Goal: Task Accomplishment & Management: Use online tool/utility

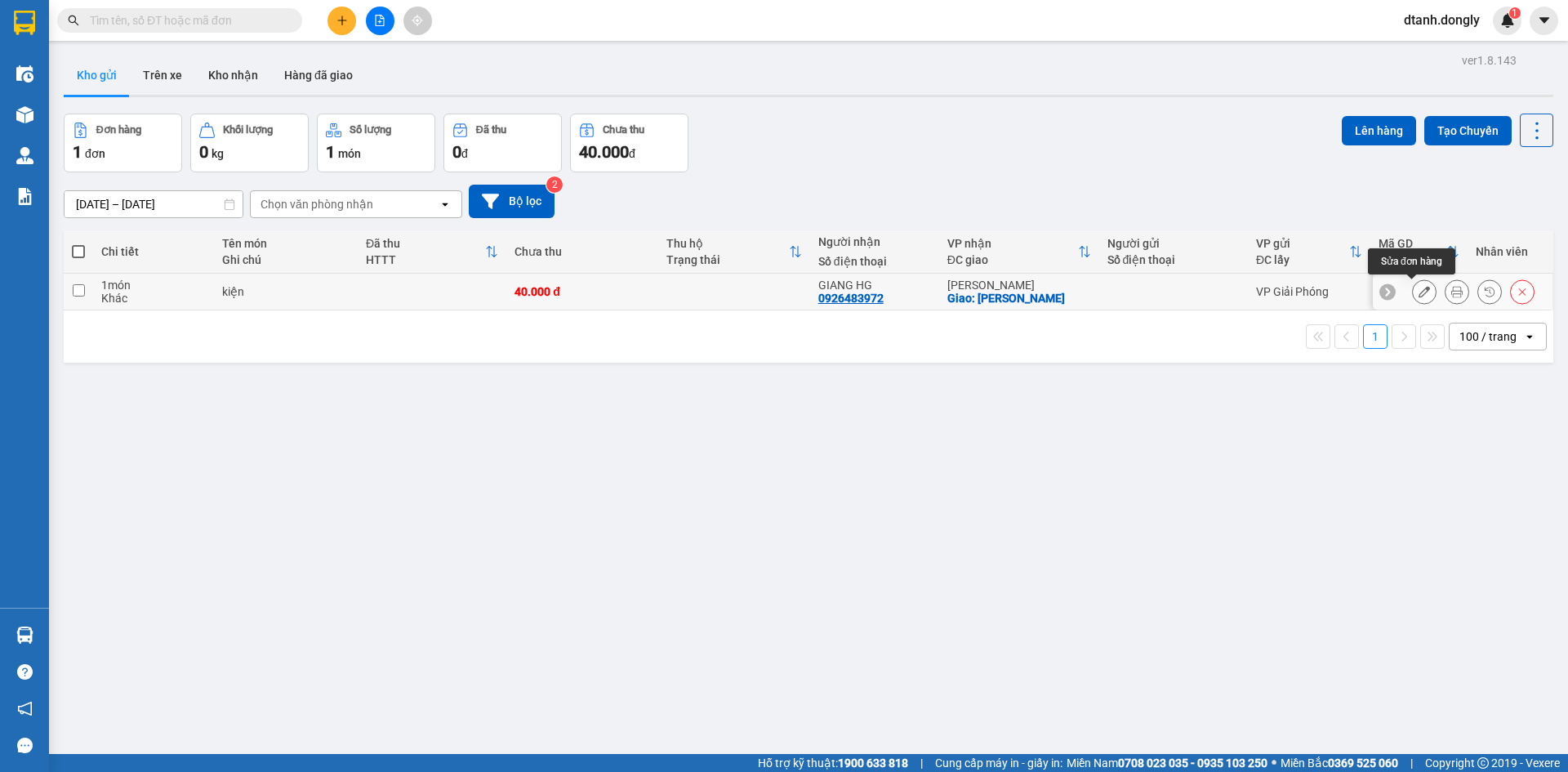
click at [1413, 285] on button at bounding box center [1425, 292] width 23 height 29
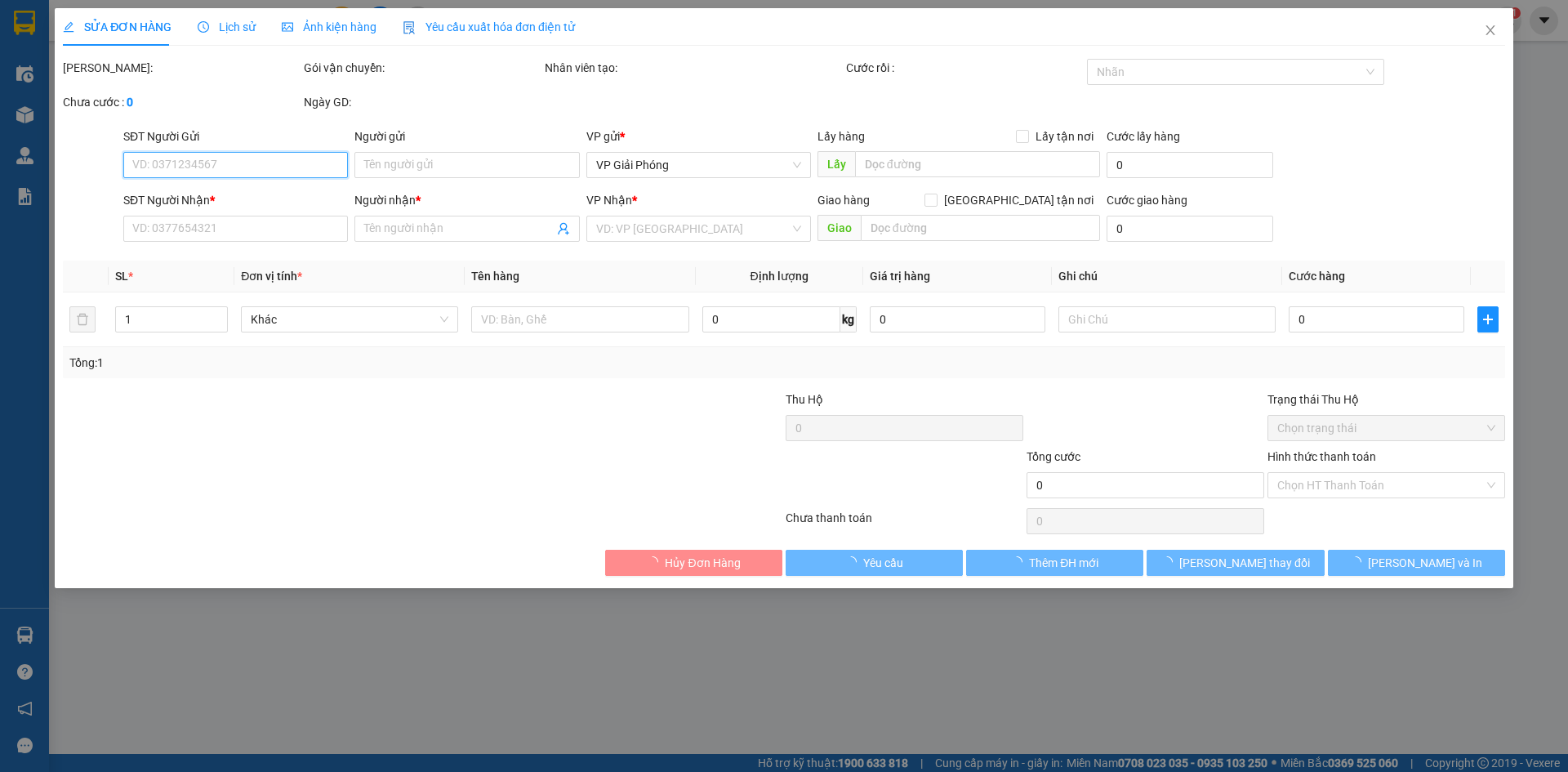
type input "0926483972"
type input "GIANG HG"
checkbox input "true"
type input "[PERSON_NAME]"
type input "40.000"
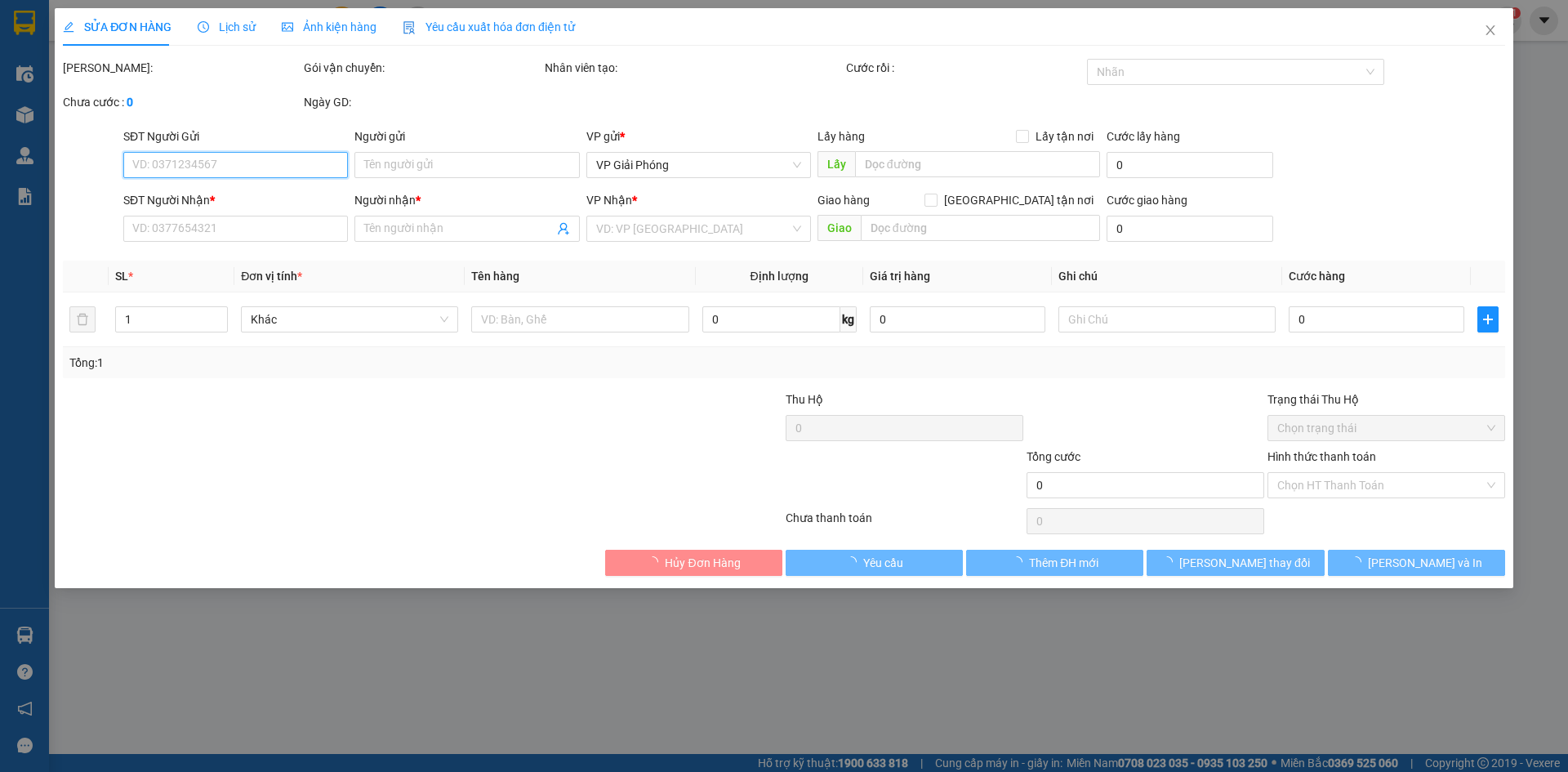
type input "40.000"
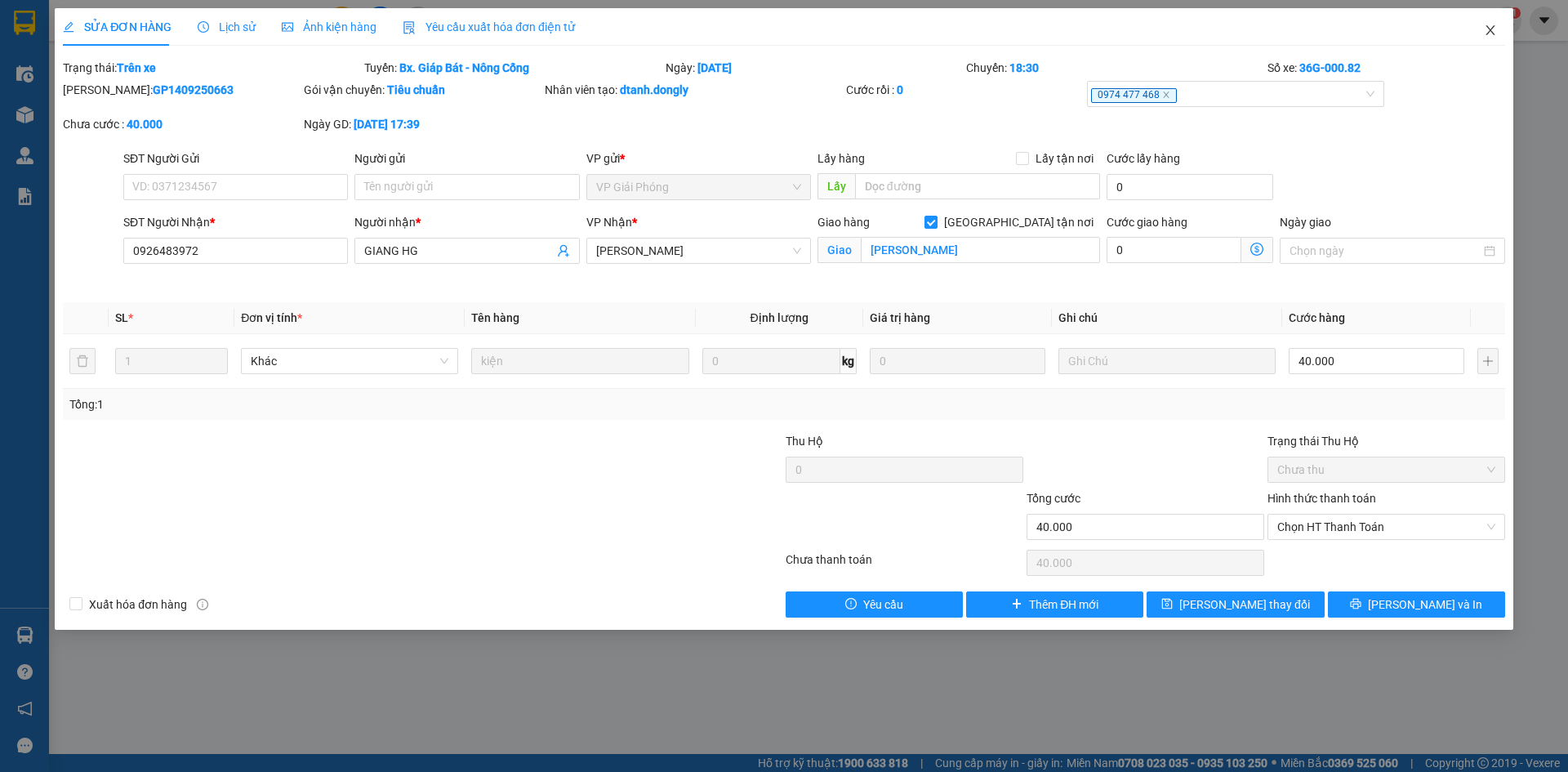
click at [1490, 31] on icon "close" at bounding box center [1490, 31] width 9 height 10
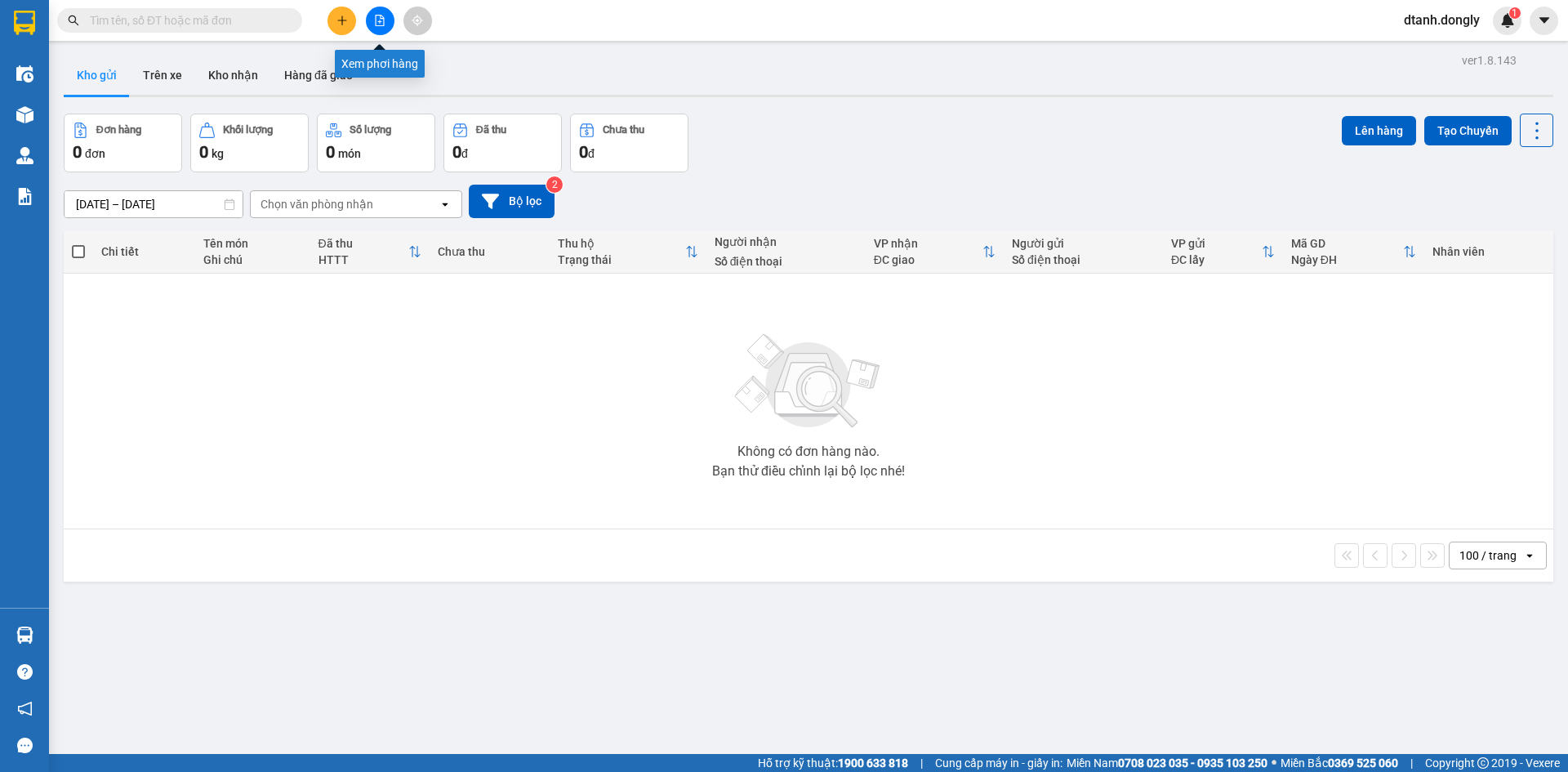
click at [381, 14] on icon "file-add" at bounding box center [379, 20] width 11 height 11
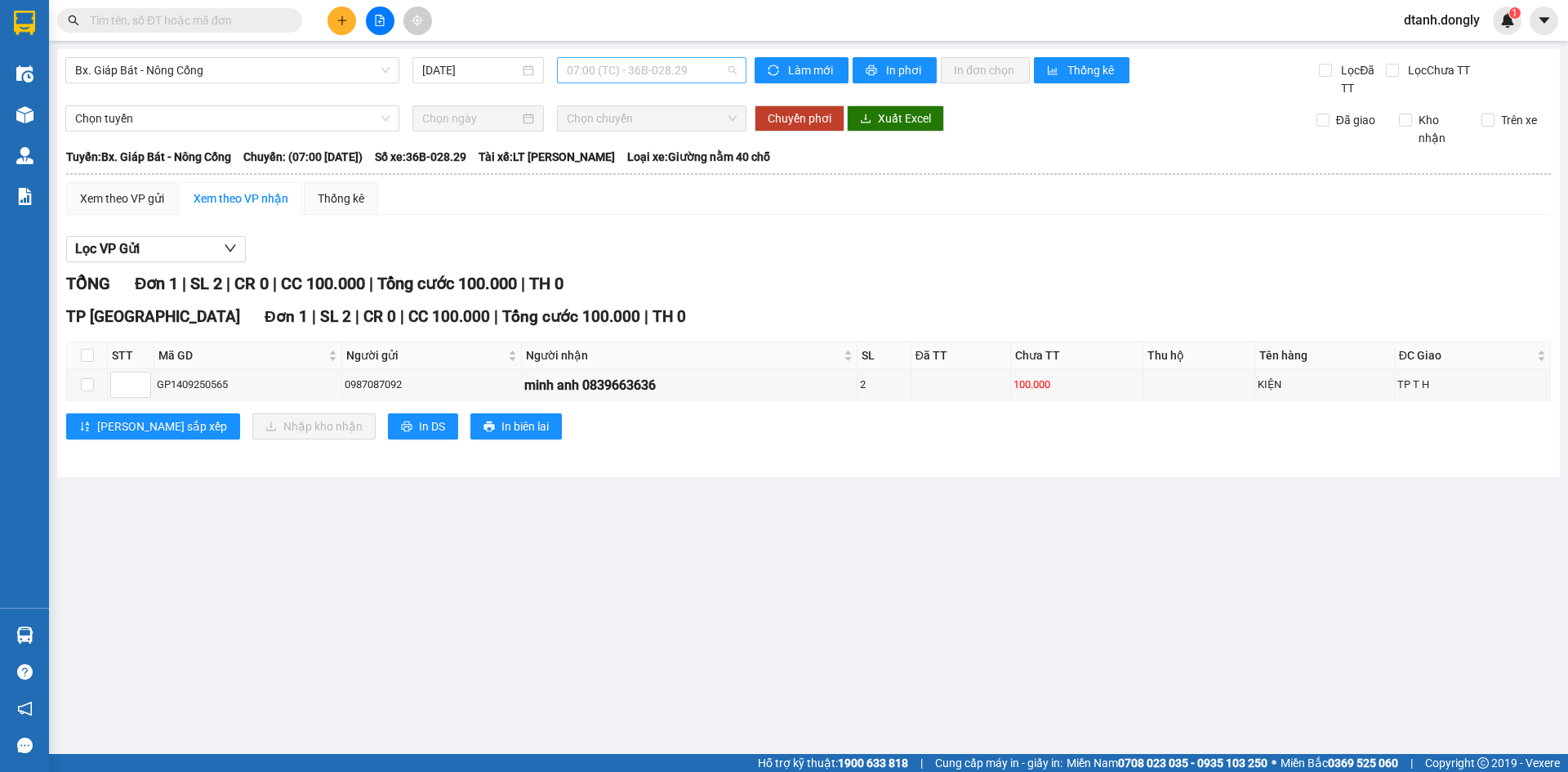
click at [731, 72] on span "07:00 (TC) - 36B-028.29" at bounding box center [652, 70] width 170 height 25
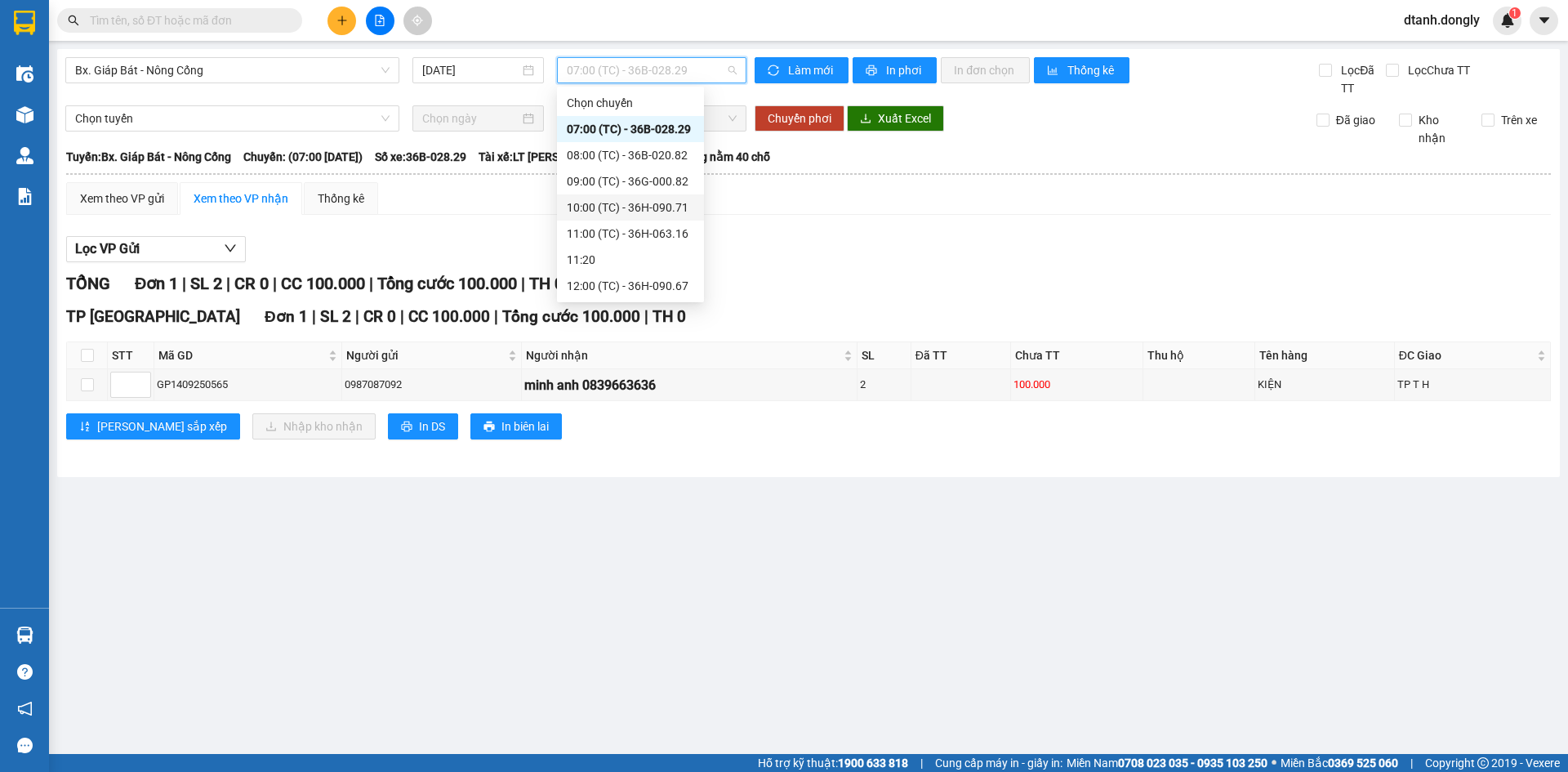
scroll to position [288, 0]
click at [649, 253] on div "19:30 (TC) - 36H-090.71" at bounding box center [631, 259] width 127 height 18
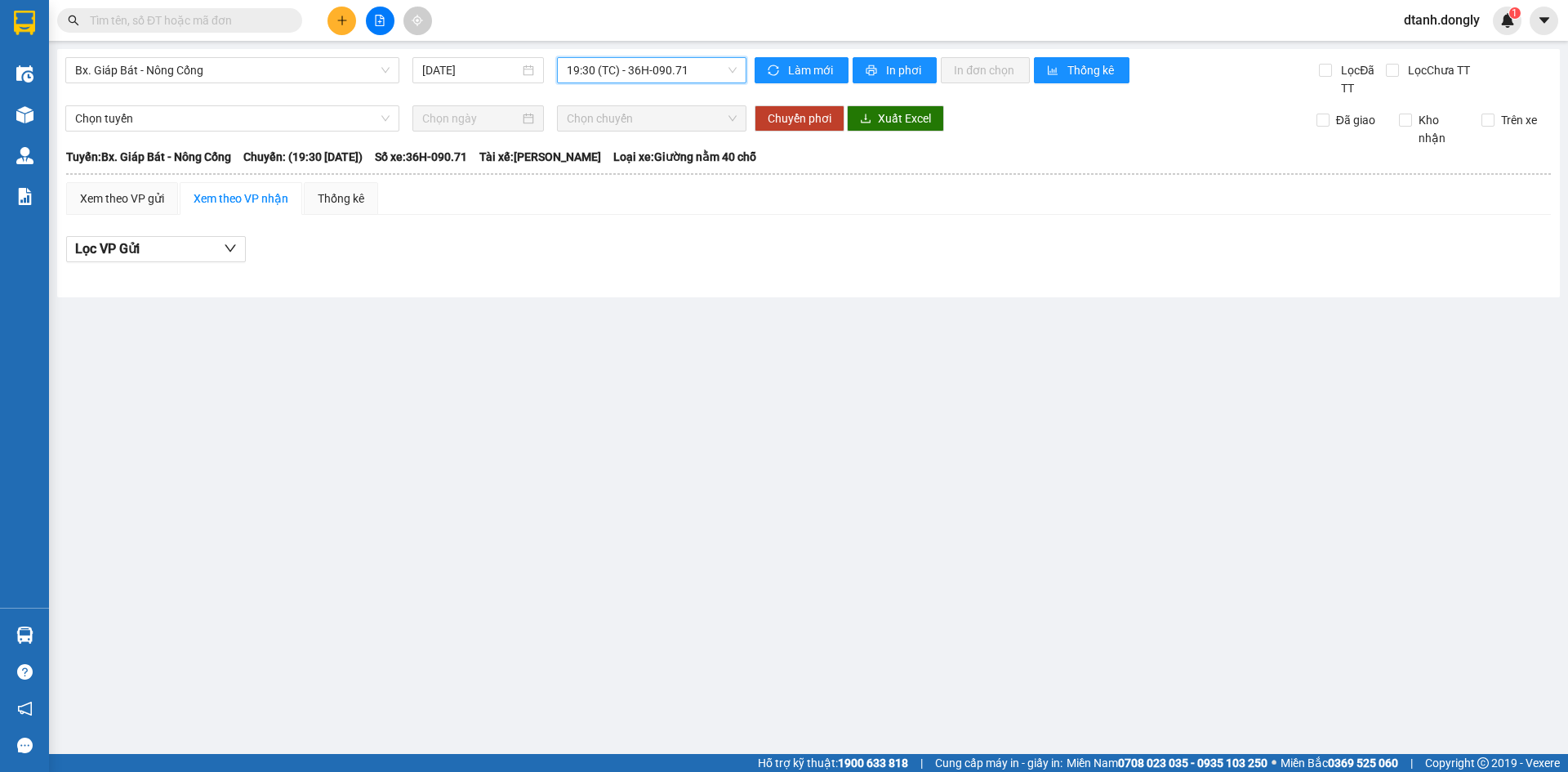
click at [728, 70] on span "19:30 (TC) - 36H-090.71" at bounding box center [652, 70] width 170 height 25
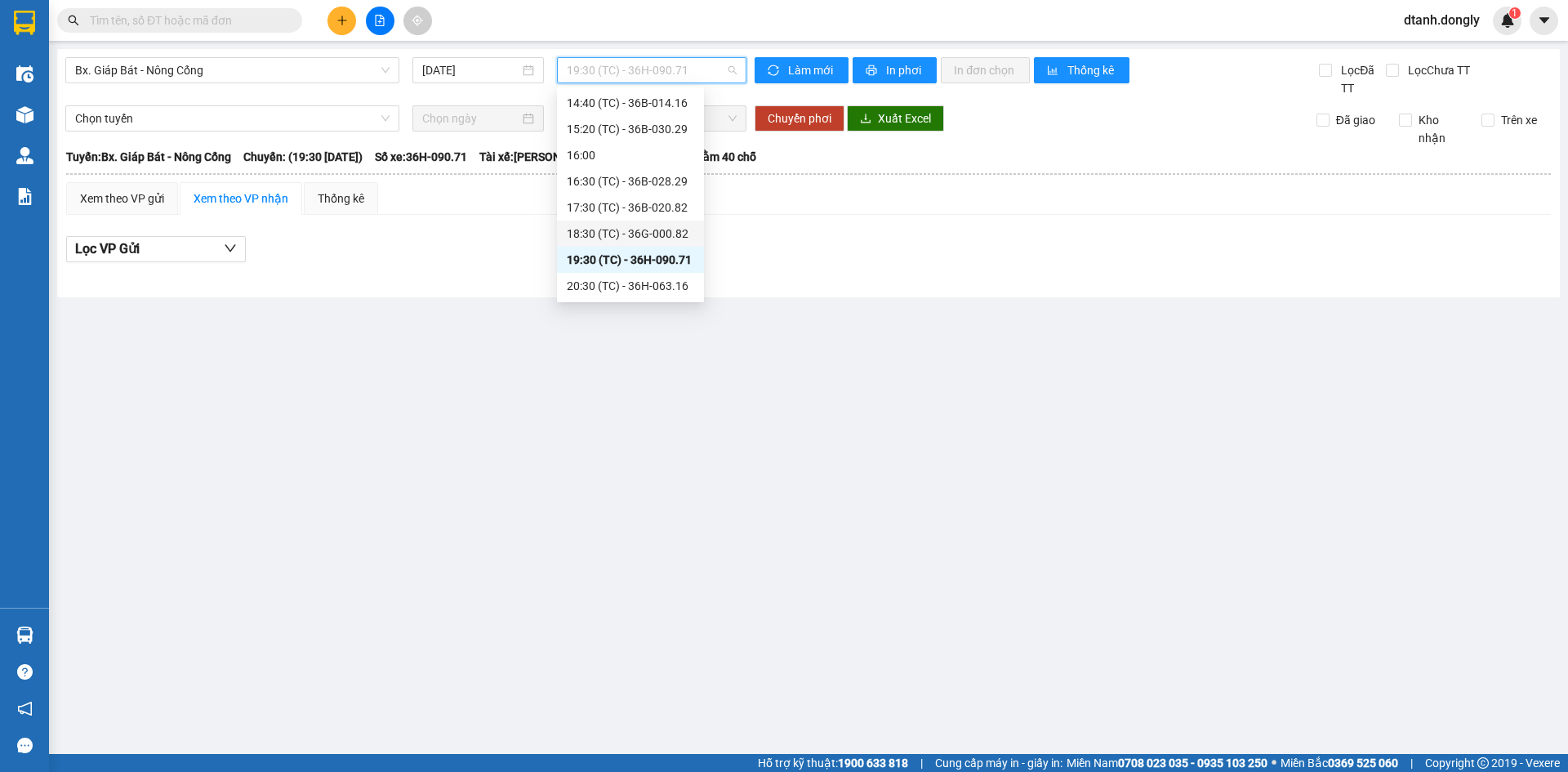
click at [667, 228] on div "18:30 (TC) - 36G-000.82" at bounding box center [631, 234] width 127 height 18
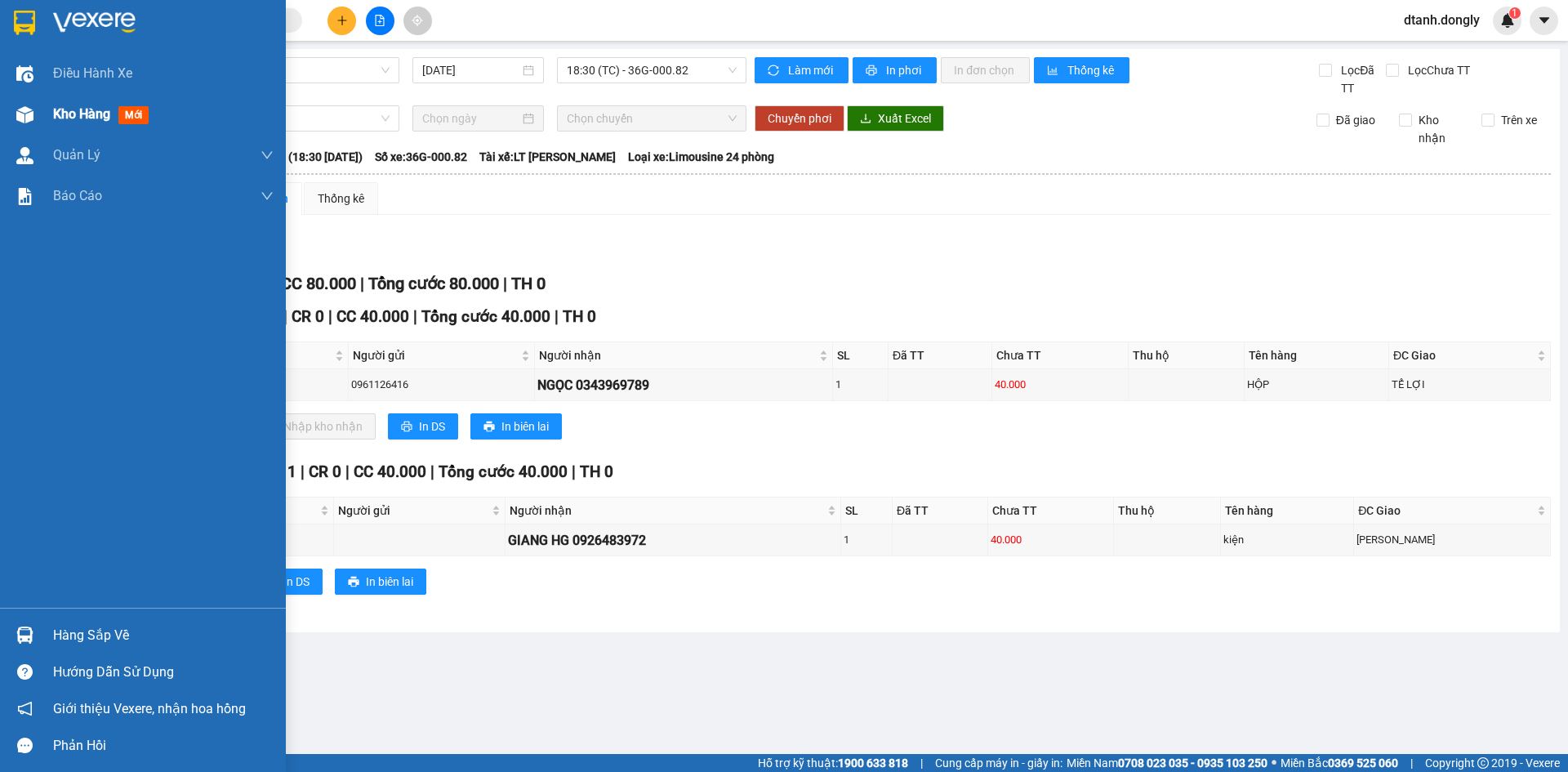
click at [97, 106] on span "Kho hàng" at bounding box center [81, 114] width 57 height 15
